Goal: Task Accomplishment & Management: Manage account settings

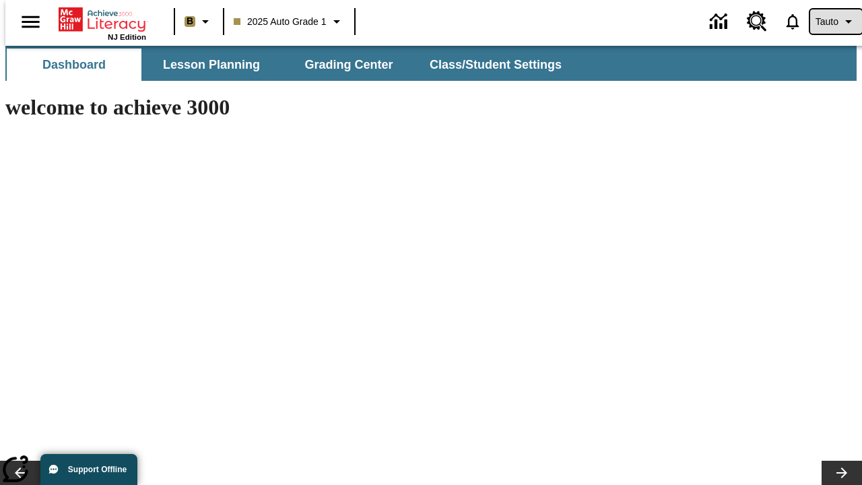
click at [829, 22] on span "Tauto" at bounding box center [827, 22] width 23 height 14
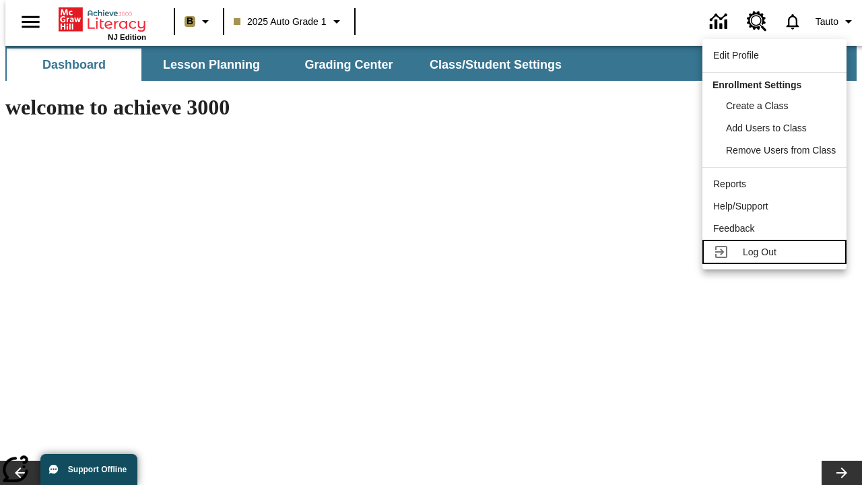
click at [777, 252] on span "Log Out" at bounding box center [760, 252] width 34 height 11
